Goal: Information Seeking & Learning: Find contact information

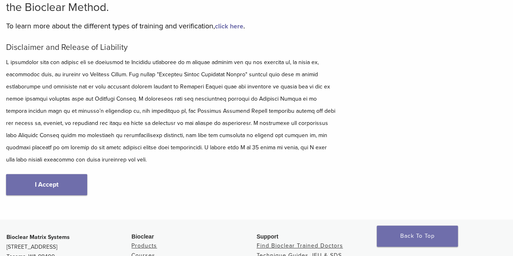
scroll to position [81, 0]
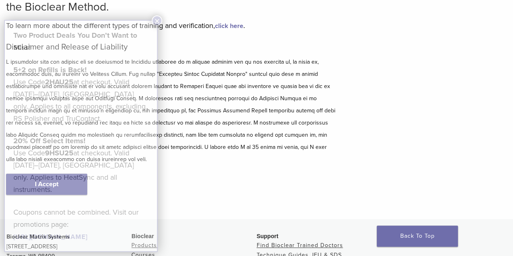
click at [71, 185] on div "Two Product Deals You Don’t Want to Miss! 5+2 on Refills is Back! Use Code 2HAU…" at bounding box center [80, 135] width 135 height 213
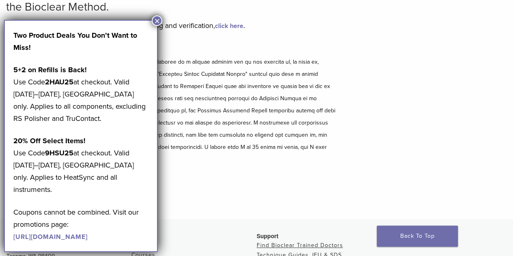
click at [154, 24] on button "×" at bounding box center [157, 20] width 11 height 11
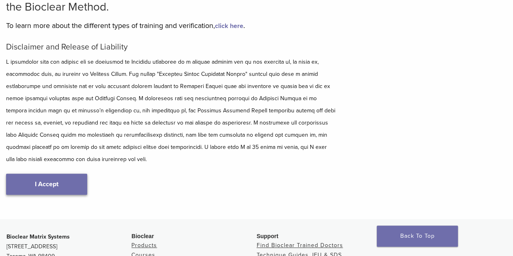
click at [56, 189] on link "I Accept" at bounding box center [46, 183] width 81 height 21
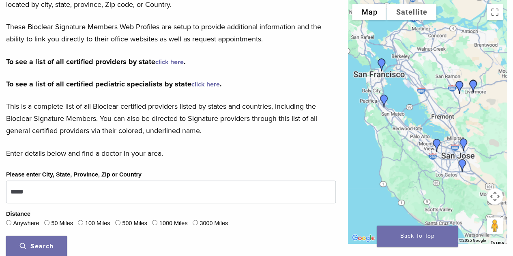
scroll to position [138, 0]
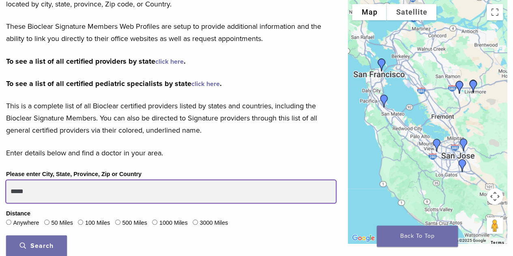
click at [45, 197] on input "*****" at bounding box center [170, 191] width 329 height 23
type input "*****"
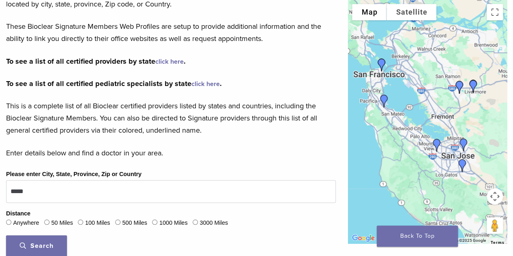
click at [45, 246] on span "Search" at bounding box center [37, 246] width 34 height 8
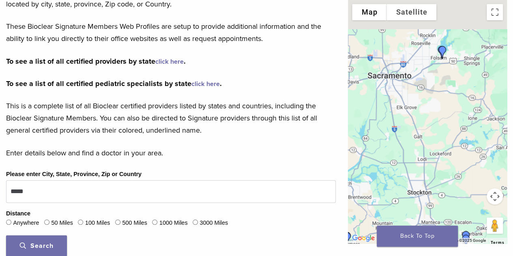
drag, startPoint x: 485, startPoint y: 81, endPoint x: 413, endPoint y: 142, distance: 94.0
click at [413, 142] on div at bounding box center [427, 121] width 159 height 243
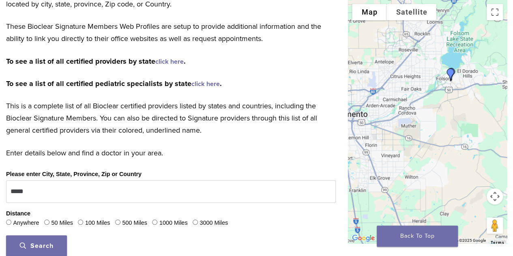
drag, startPoint x: 449, startPoint y: 74, endPoint x: 440, endPoint y: 151, distance: 77.6
click at [440, 151] on div at bounding box center [427, 121] width 159 height 243
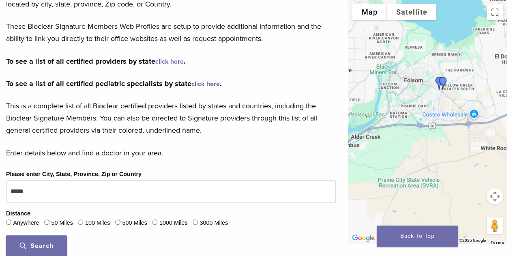
drag, startPoint x: 439, startPoint y: 45, endPoint x: 457, endPoint y: 149, distance: 104.8
click at [457, 149] on div at bounding box center [427, 121] width 159 height 243
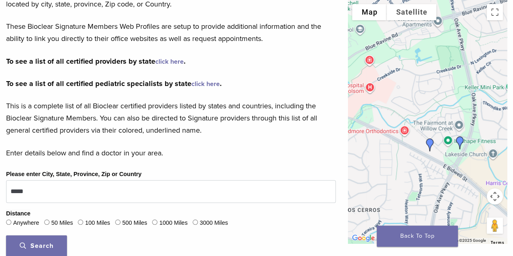
click at [430, 145] on img "Dr. Shaina Dimariano" at bounding box center [429, 144] width 19 height 19
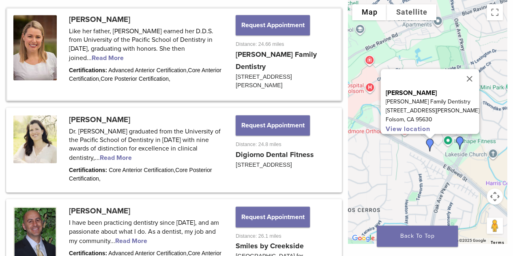
scroll to position [445, 0]
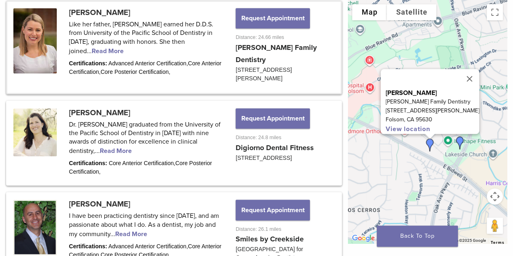
click at [460, 141] on img "Dr. Julianne Digiorno" at bounding box center [459, 142] width 19 height 19
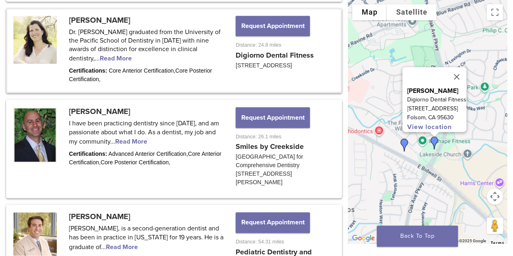
scroll to position [537, 0]
click at [405, 142] on img "Dr. Shaina Dimariano" at bounding box center [403, 144] width 19 height 19
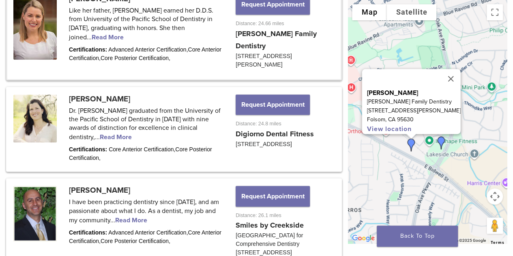
scroll to position [445, 0]
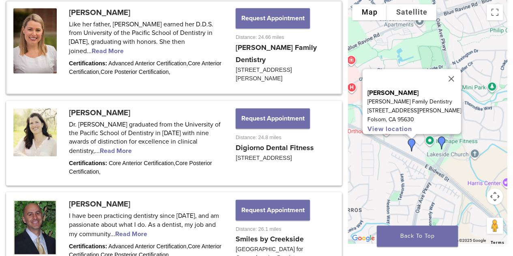
click at [213, 42] on link at bounding box center [173, 47] width 333 height 91
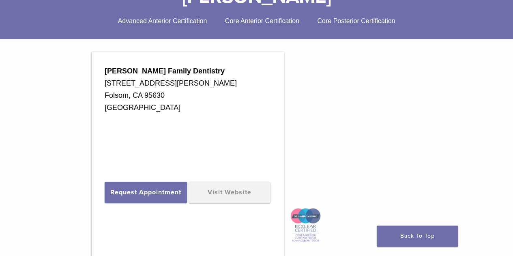
scroll to position [218, 0]
click at [225, 188] on link "Visit Website" at bounding box center [229, 191] width 81 height 21
